Goal: Task Accomplishment & Management: Use online tool/utility

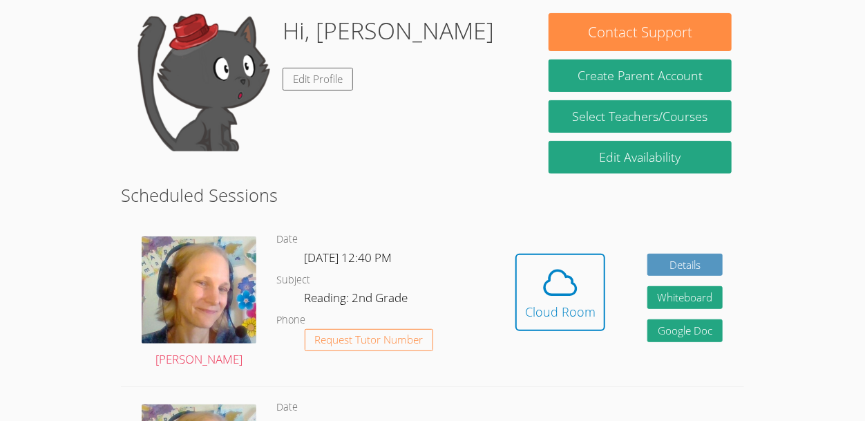
scroll to position [125, 0]
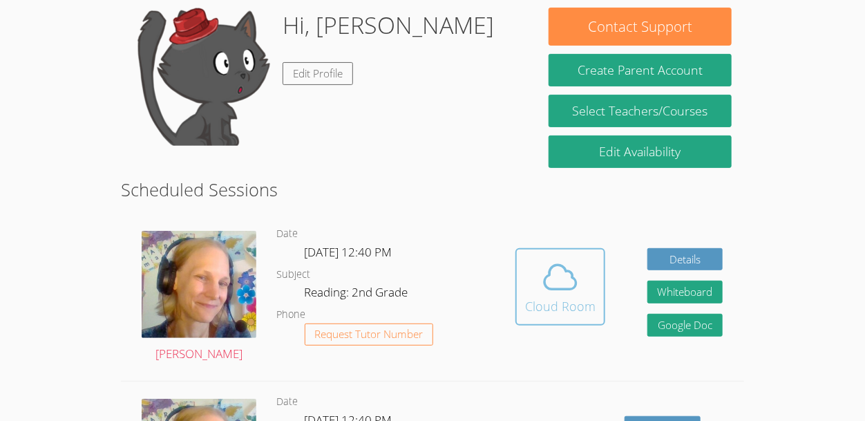
click at [557, 281] on icon at bounding box center [560, 277] width 39 height 39
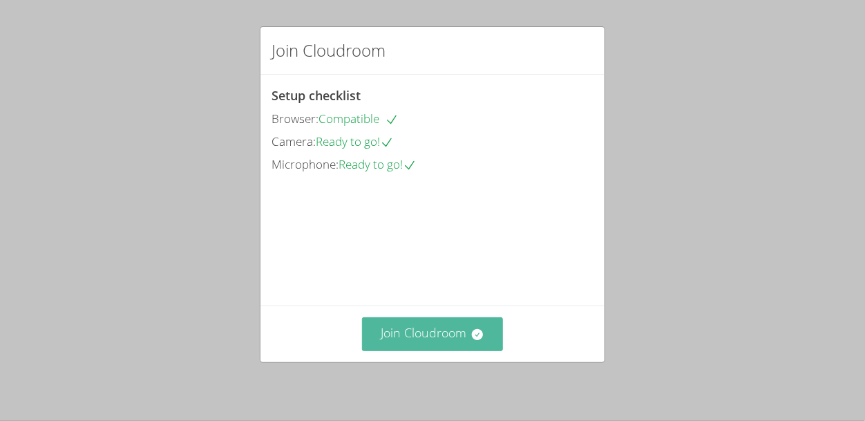
click at [458, 326] on button "Join Cloudroom" at bounding box center [433, 334] width 142 height 34
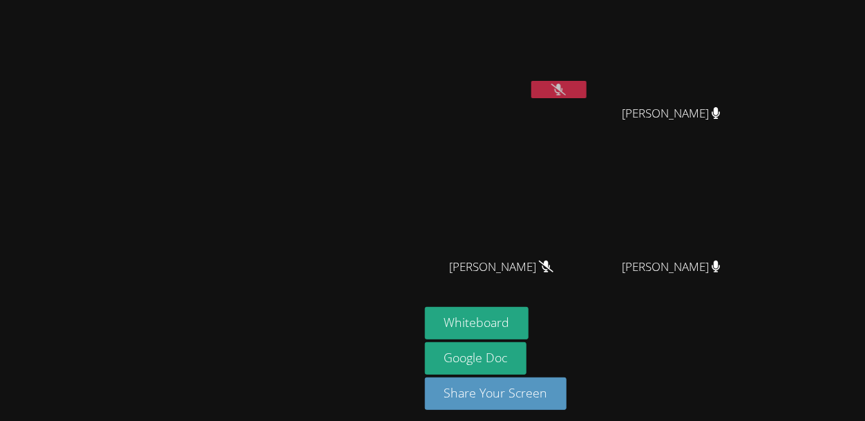
click at [764, 420] on aside "MILA’VAE TAVAREZ GERARDO ADAME GERARDO ADAME JONAS VALLE JONAS VALLE ANGEL ROME…" at bounding box center [591, 214] width 345 height 429
click at [563, 93] on icon at bounding box center [558, 90] width 9 height 12
click at [563, 91] on icon at bounding box center [558, 90] width 9 height 12
click at [587, 95] on button at bounding box center [558, 89] width 55 height 17
click at [587, 94] on button at bounding box center [558, 89] width 55 height 17
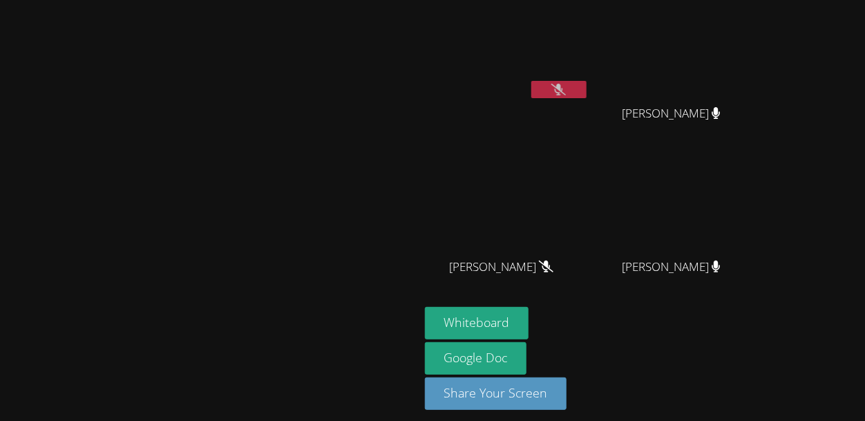
click at [587, 96] on button at bounding box center [558, 89] width 55 height 17
click at [587, 82] on button at bounding box center [558, 89] width 55 height 17
click at [589, 78] on video at bounding box center [507, 52] width 164 height 93
click at [563, 93] on icon at bounding box center [558, 90] width 9 height 12
click at [566, 91] on icon at bounding box center [558, 90] width 15 height 12
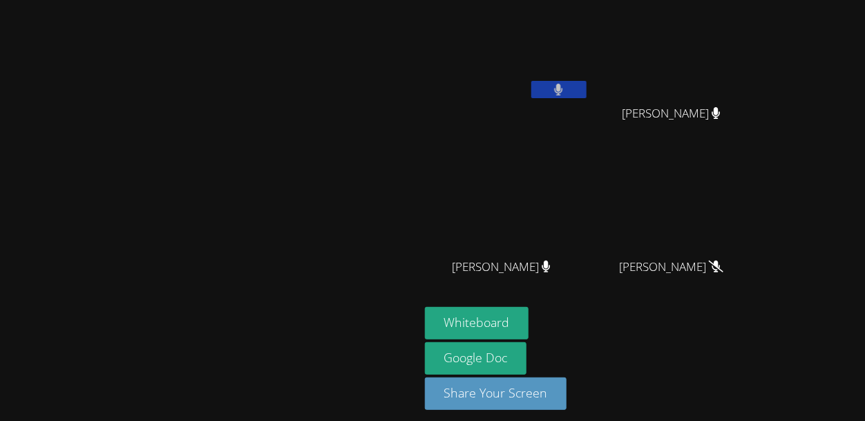
click at [589, 112] on div "MILA’VAE TAVAREZ" at bounding box center [507, 80] width 164 height 148
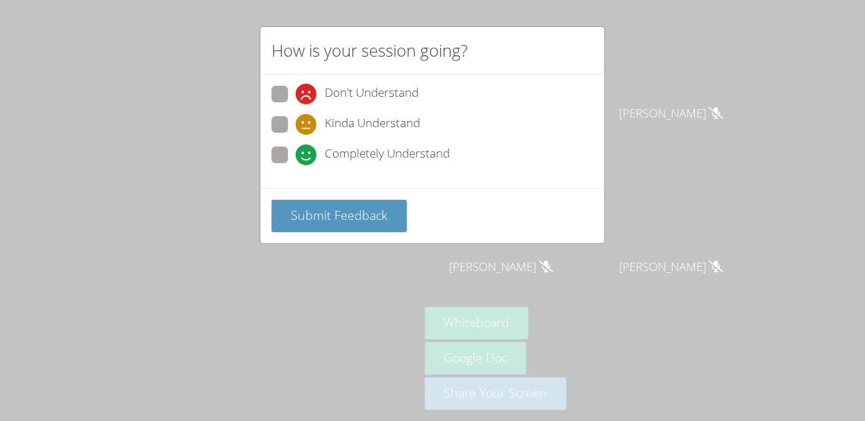
click at [296, 165] on span at bounding box center [296, 165] width 0 height 0
click at [296, 149] on input "Completely Understand" at bounding box center [302, 152] width 12 height 12
radio input "true"
click at [326, 216] on span "Submit Feedback" at bounding box center [339, 215] width 97 height 17
